Goal: Transaction & Acquisition: Purchase product/service

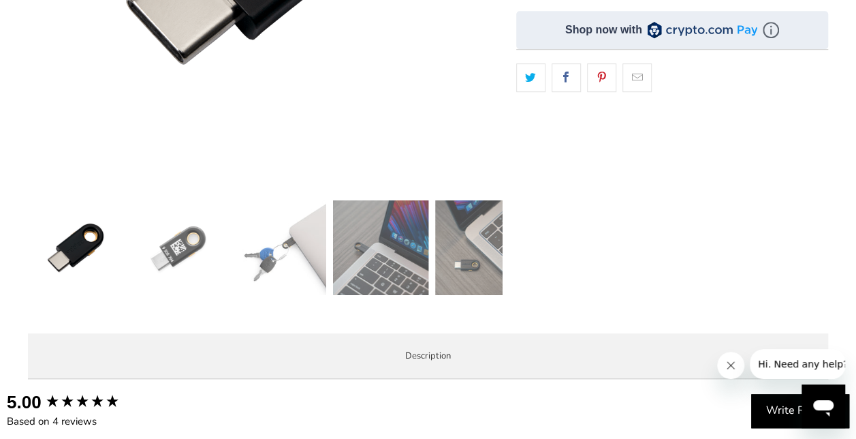
scroll to position [486, 0]
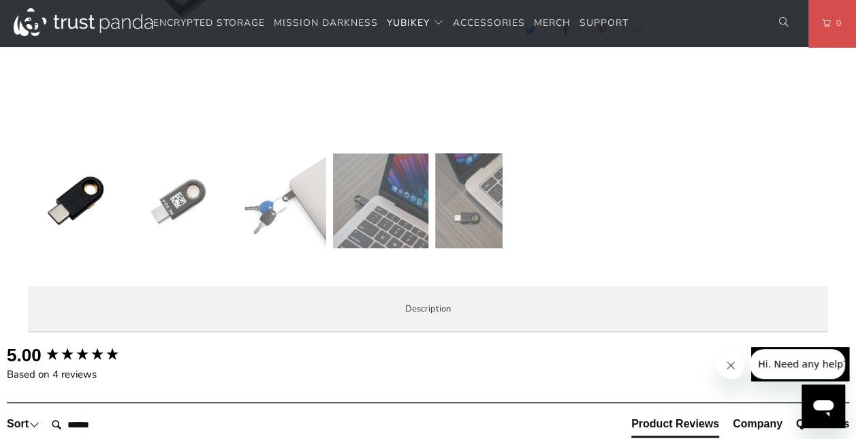
click at [305, 234] on img at bounding box center [279, 200] width 95 height 95
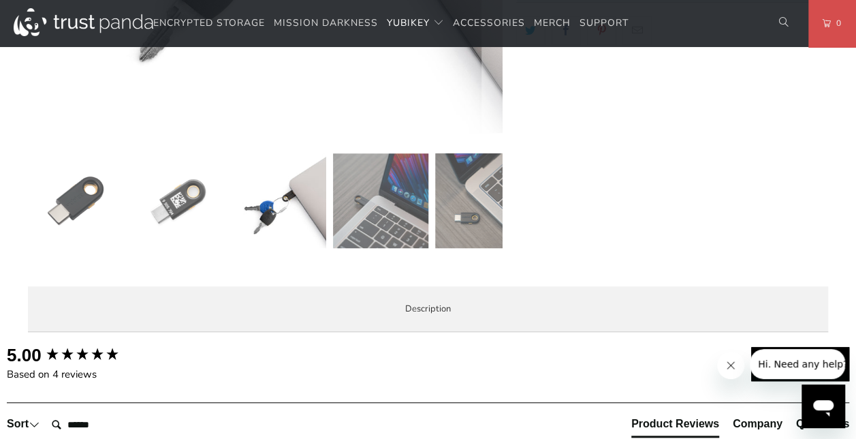
click at [369, 226] on img at bounding box center [380, 200] width 95 height 95
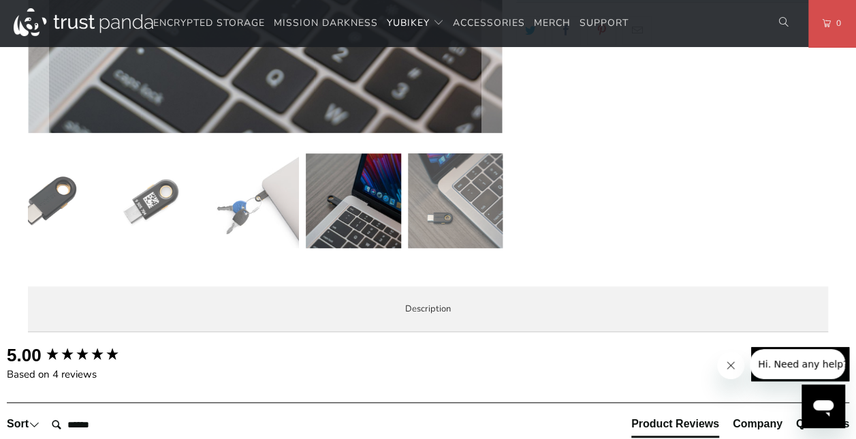
click at [425, 218] on img at bounding box center [455, 200] width 95 height 95
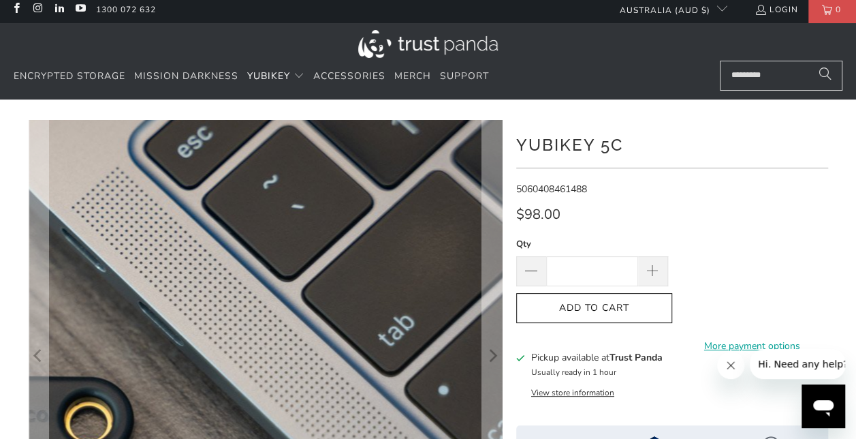
scroll to position [0, 0]
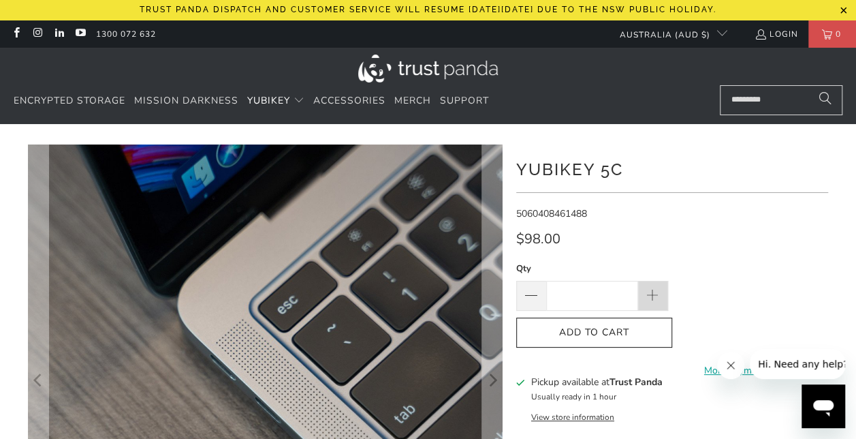
click at [653, 285] on span at bounding box center [653, 296] width 30 height 30
type input "*"
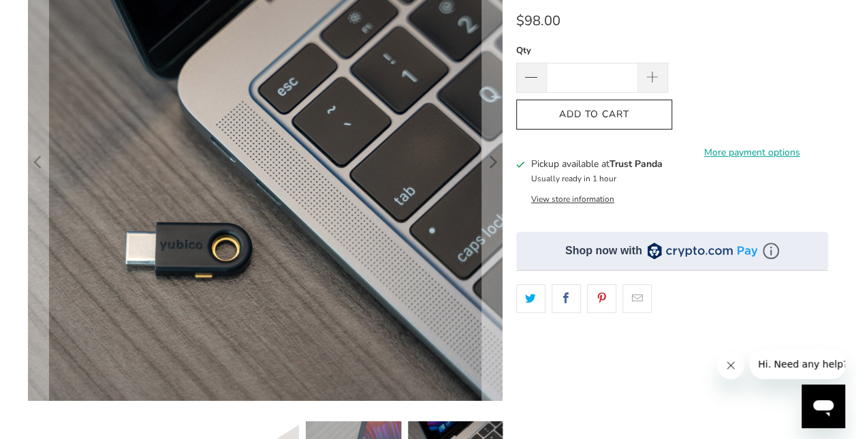
scroll to position [219, 0]
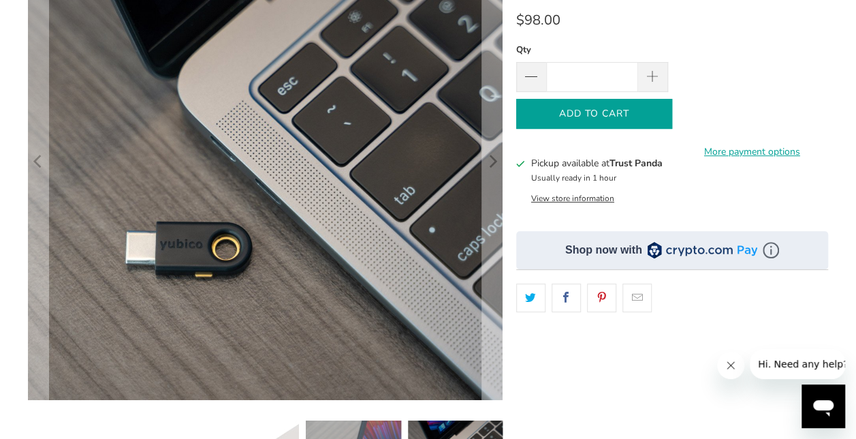
click at [617, 117] on span "Add to Cart" at bounding box center [594, 114] width 127 height 12
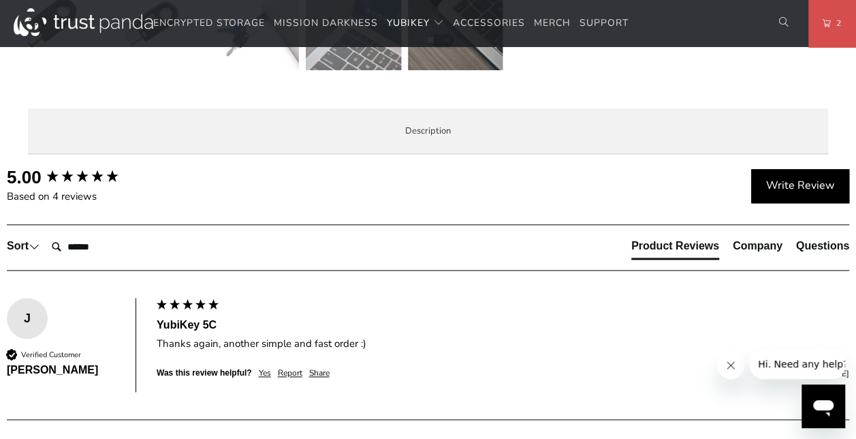
scroll to position [689, 0]
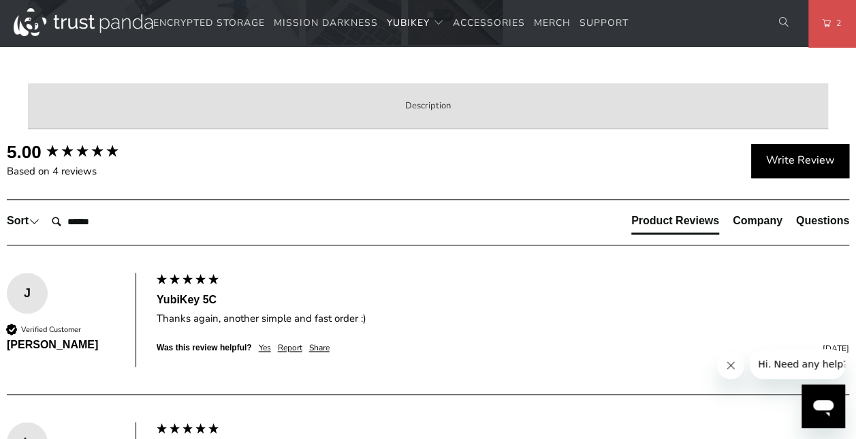
click at [779, 126] on label "Description" at bounding box center [428, 106] width 800 height 46
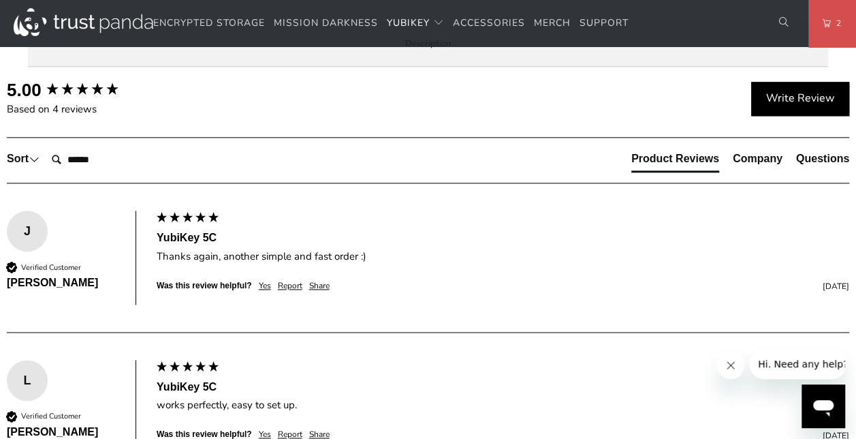
scroll to position [752, 0]
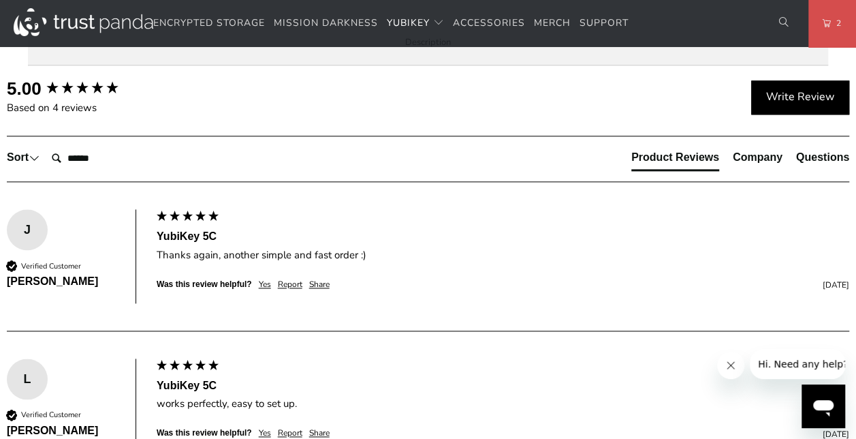
click at [726, 366] on icon "Close message from company" at bounding box center [731, 365] width 11 height 11
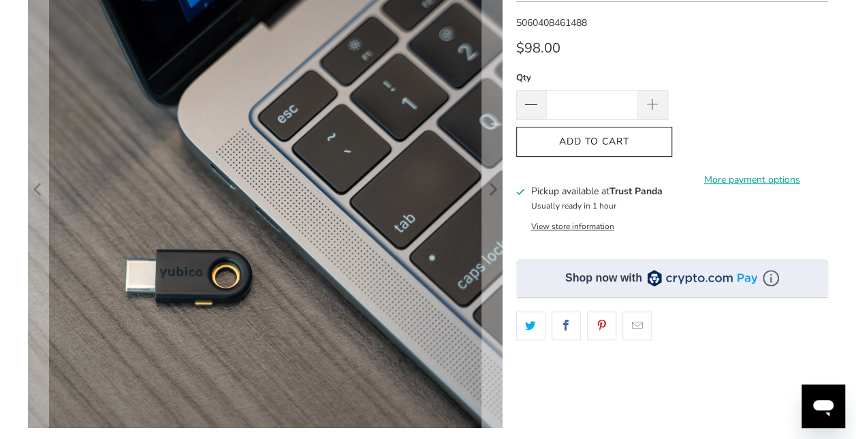
scroll to position [0, 0]
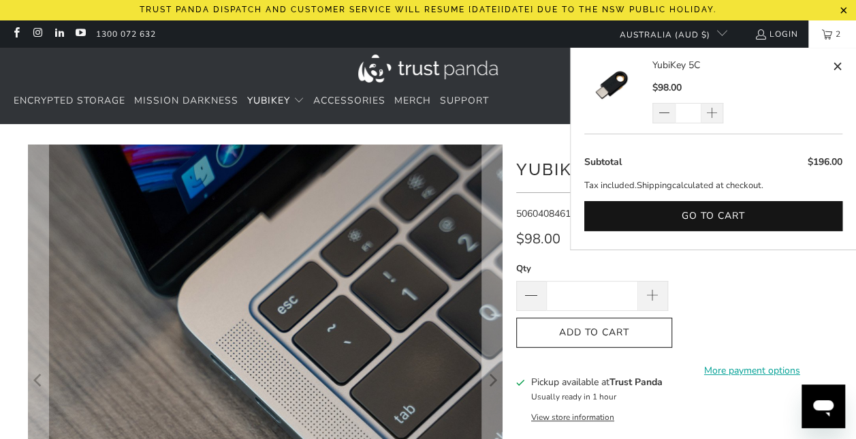
click at [813, 40] on link "2" at bounding box center [833, 33] width 48 height 27
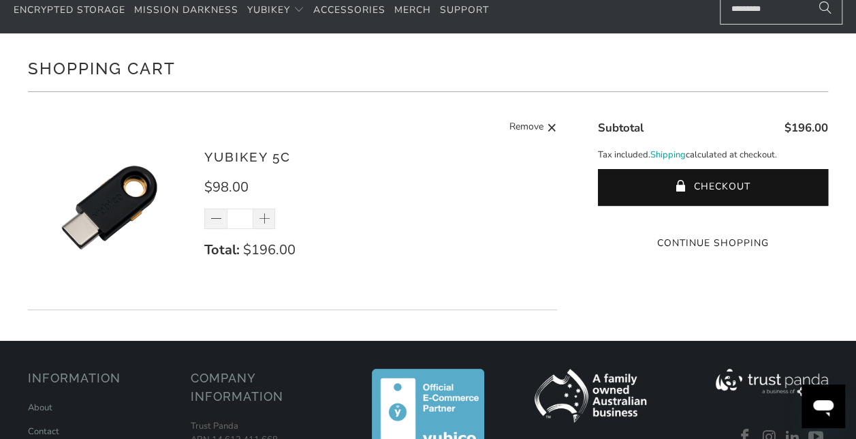
scroll to position [99, 0]
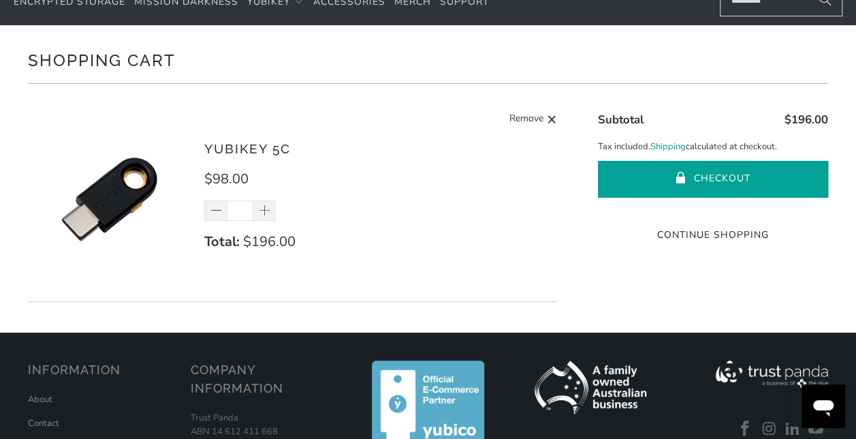
click at [711, 179] on button "Checkout" at bounding box center [713, 179] width 230 height 37
